Goal: Information Seeking & Learning: Learn about a topic

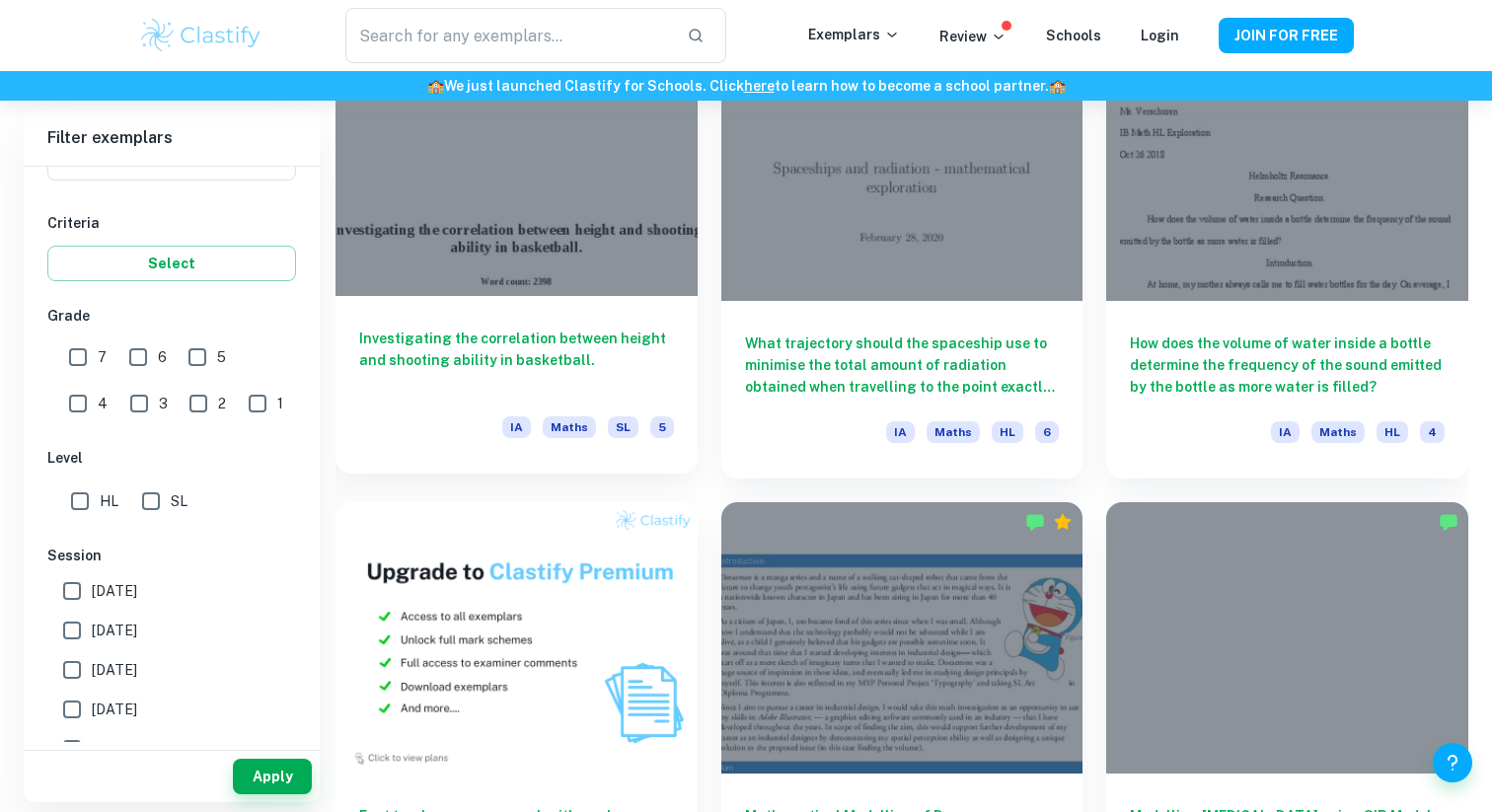
scroll to position [1081, 0]
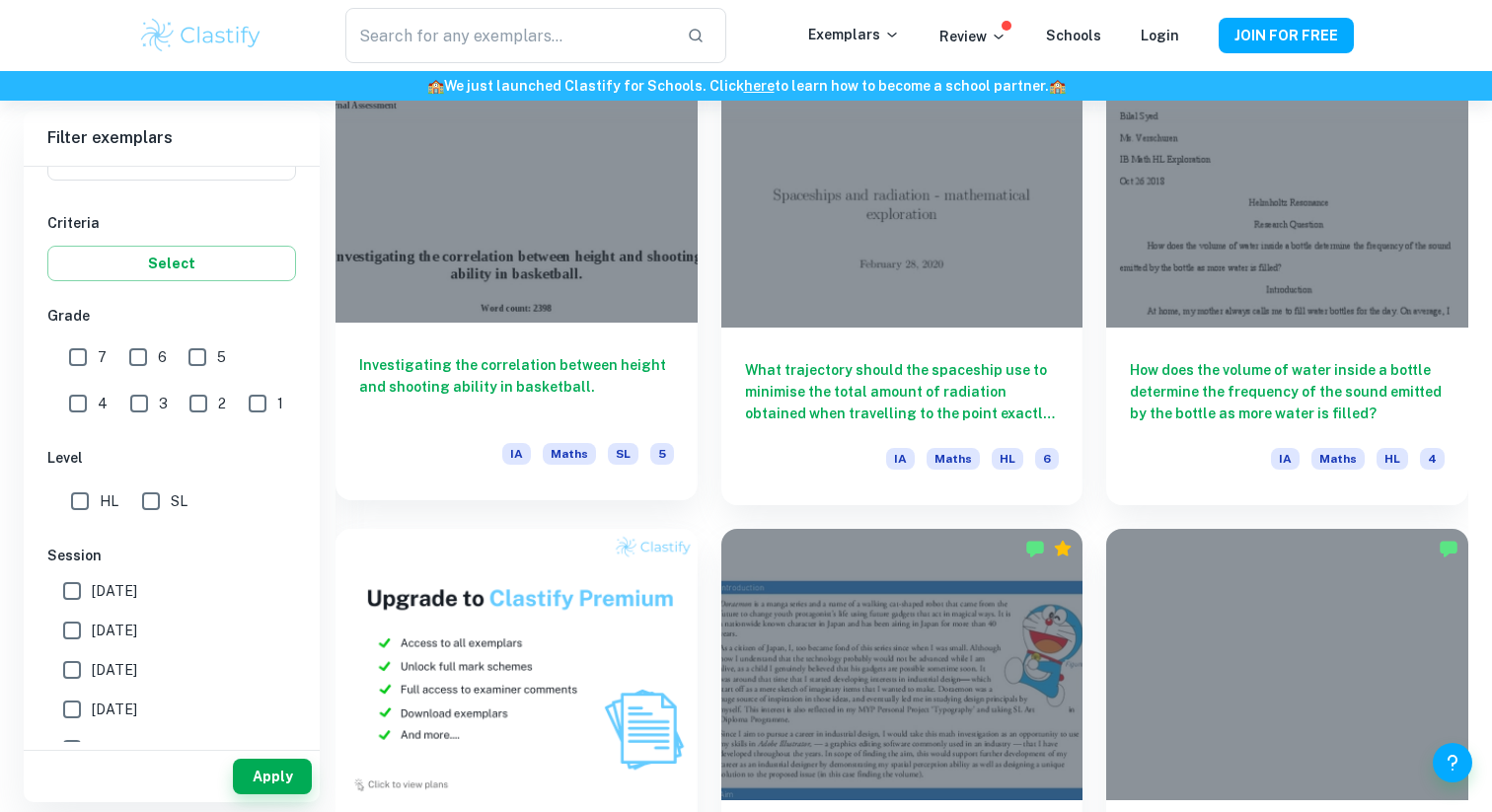
click at [564, 293] on div at bounding box center [516, 187] width 362 height 271
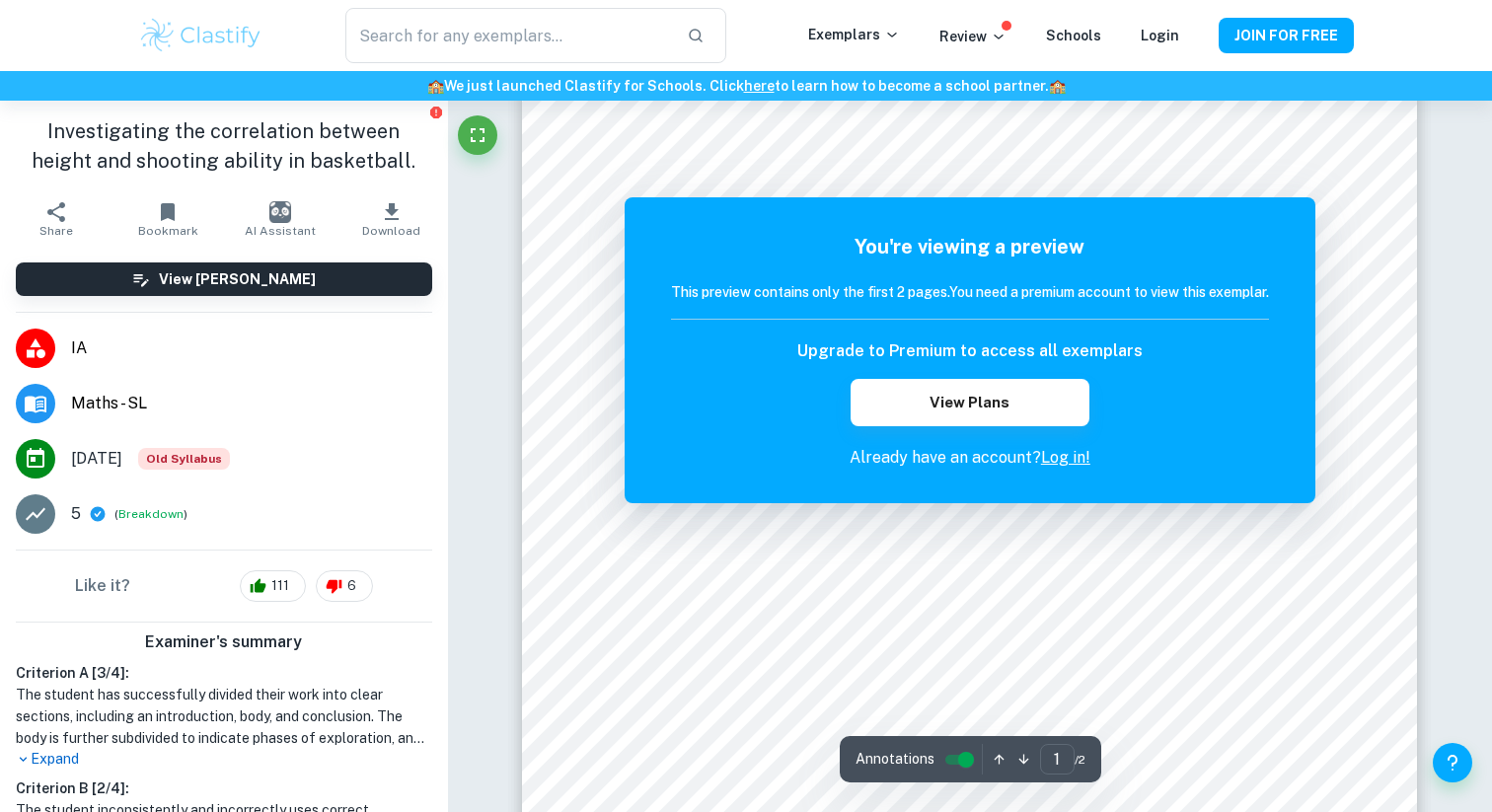
scroll to position [69, 0]
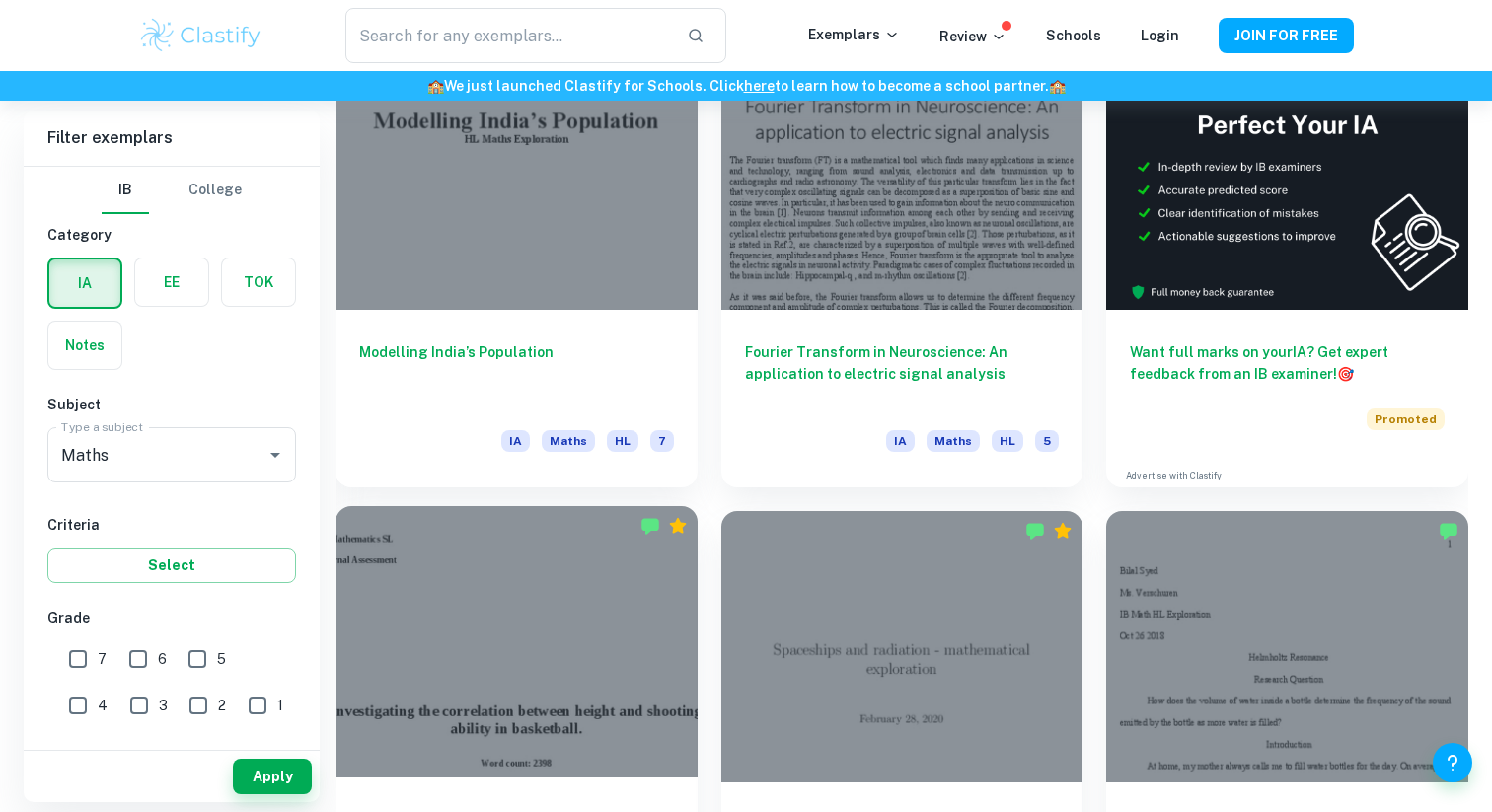
scroll to position [621, 0]
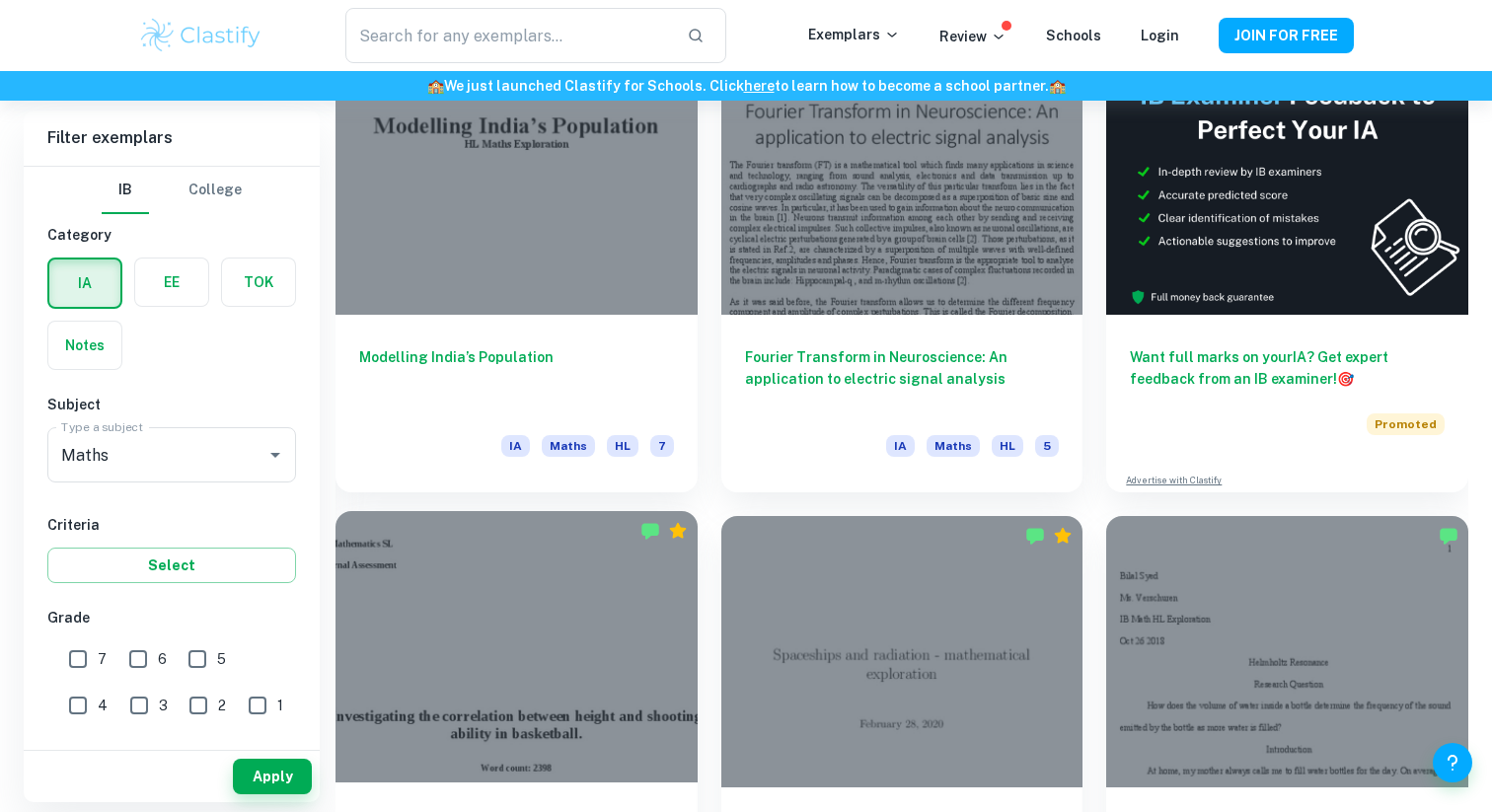
click at [603, 281] on div at bounding box center [516, 180] width 362 height 271
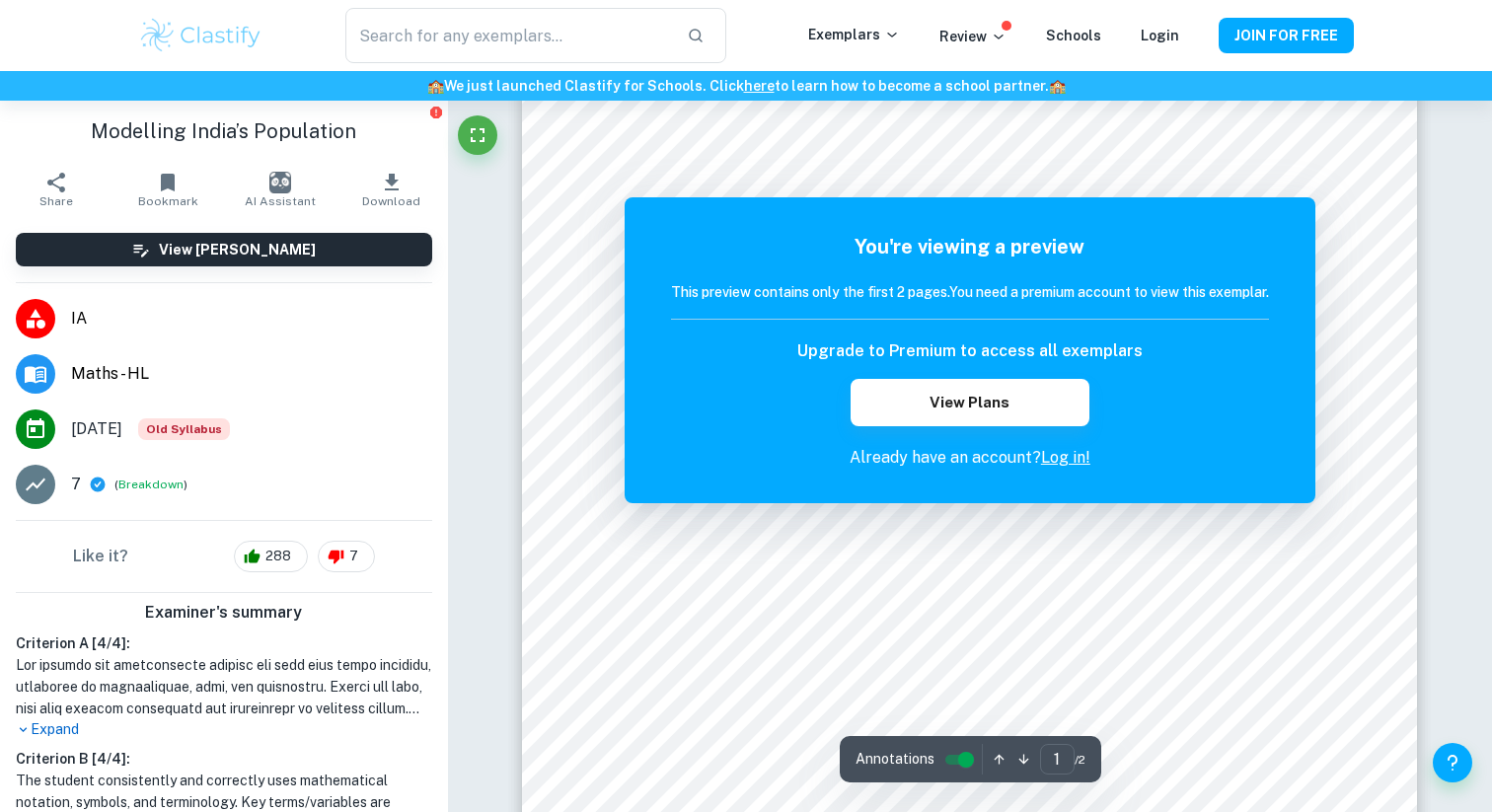
scroll to position [201, 0]
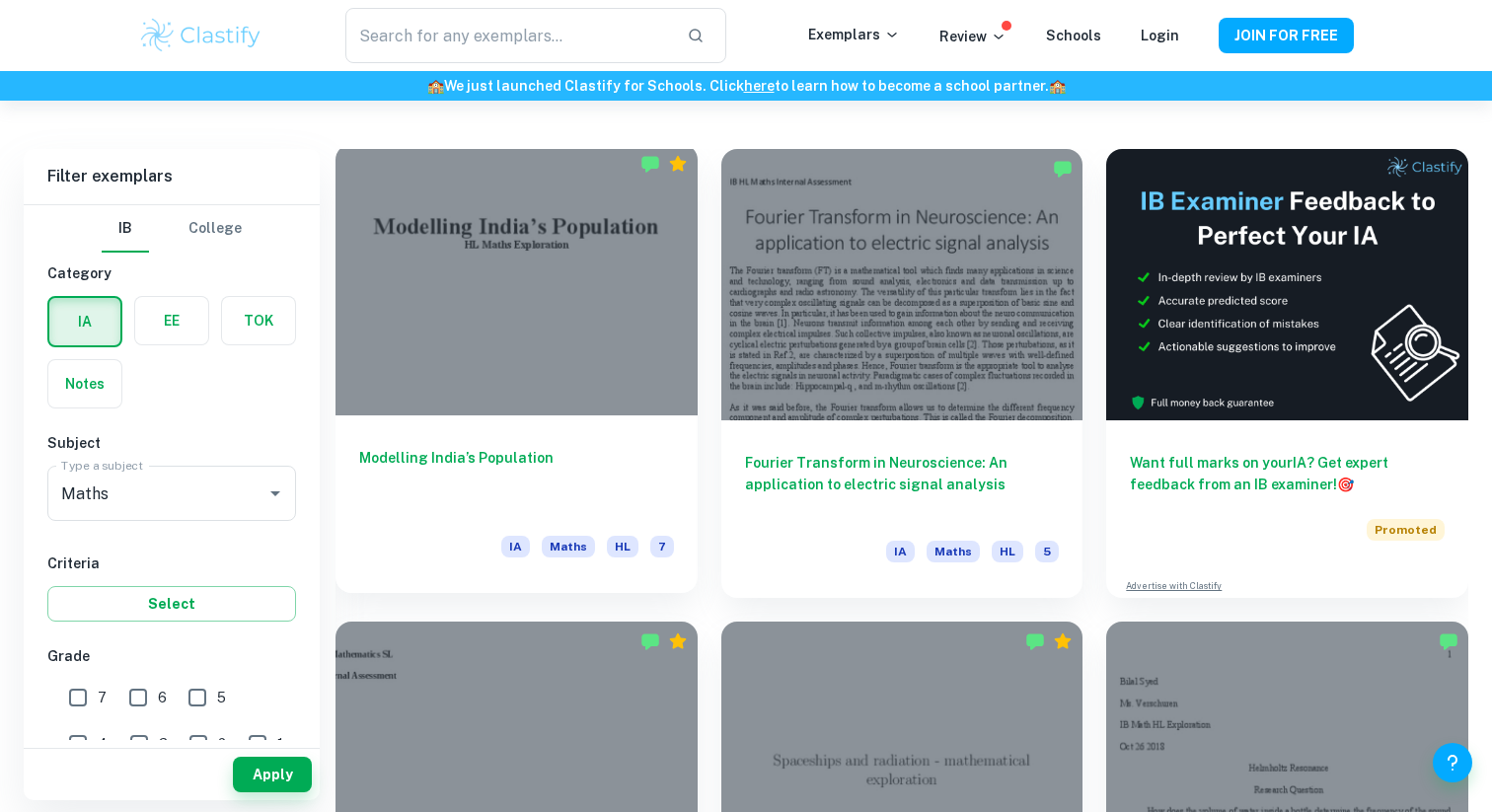
scroll to position [514, 0]
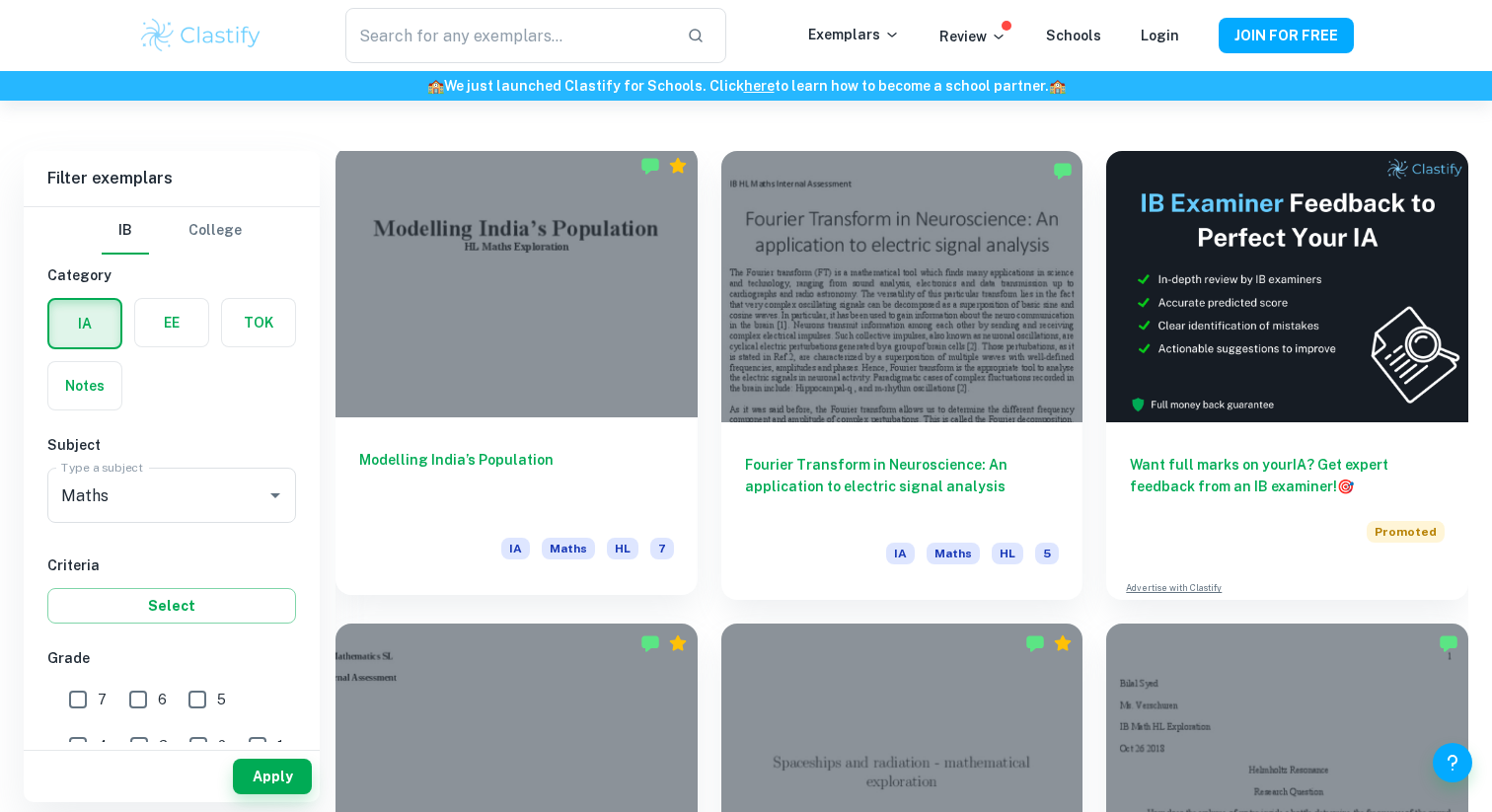
click at [625, 380] on div at bounding box center [516, 281] width 362 height 271
